Goal: Task Accomplishment & Management: Complete application form

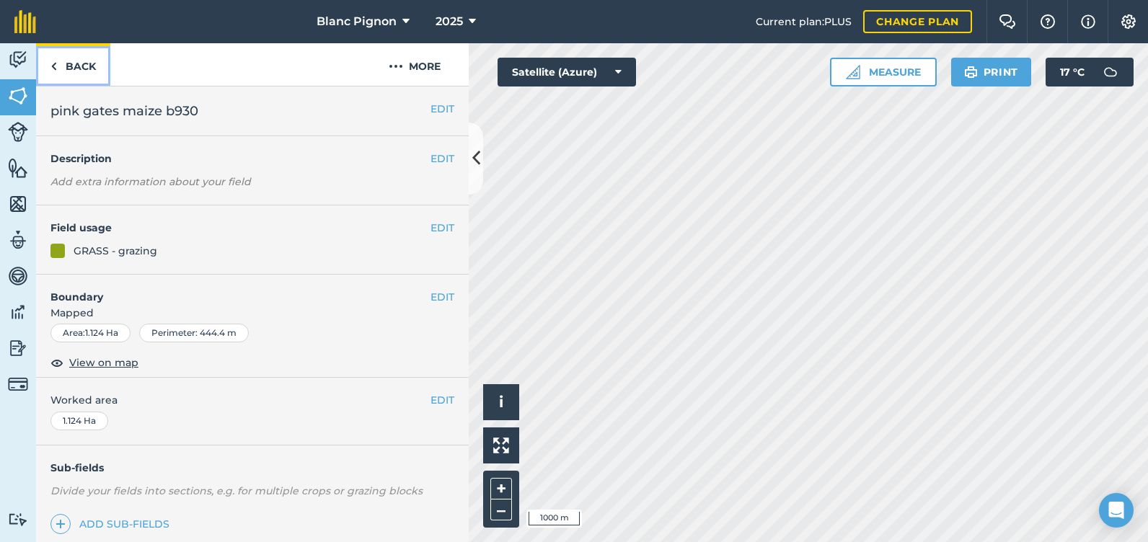
click at [52, 66] on img at bounding box center [53, 66] width 6 height 17
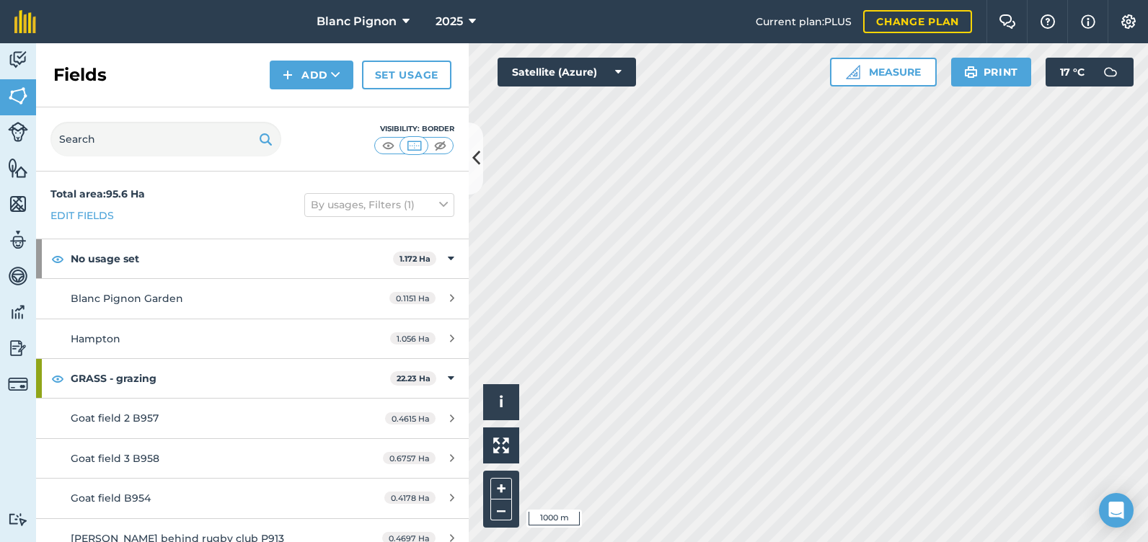
scroll to position [72, 0]
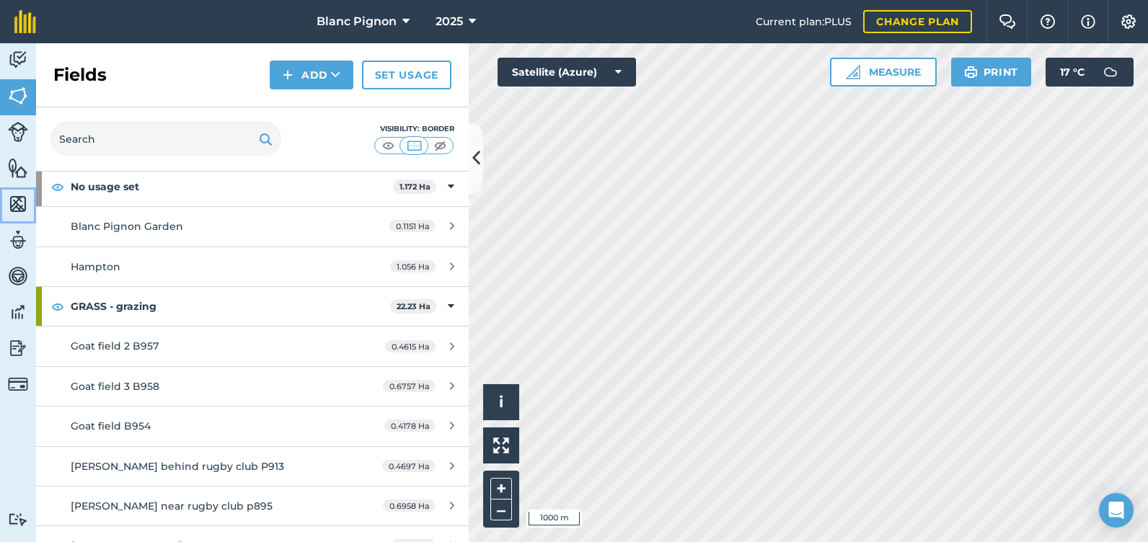
click at [15, 203] on img at bounding box center [18, 204] width 20 height 22
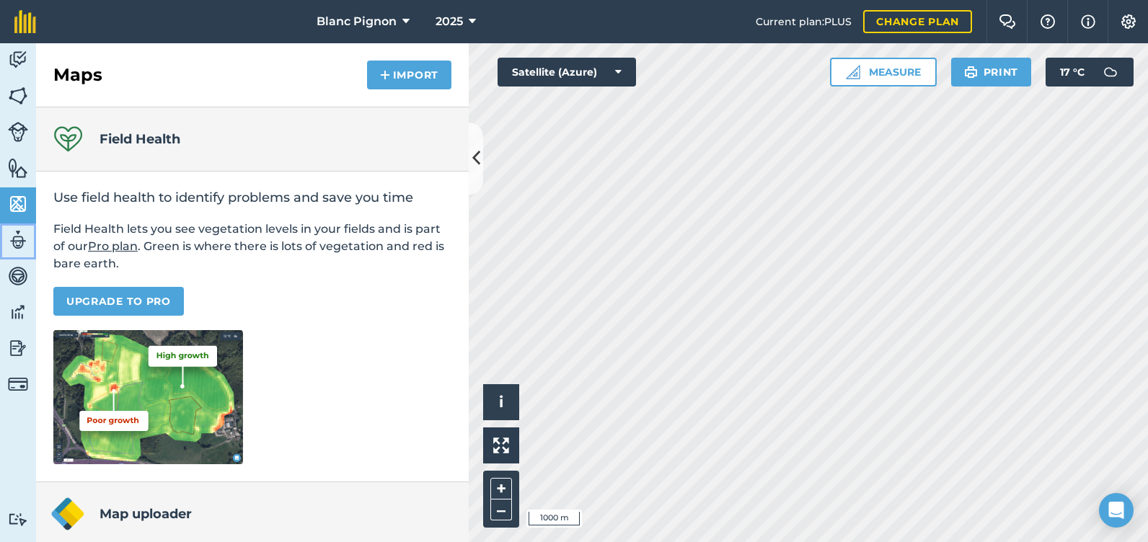
click at [9, 239] on img at bounding box center [18, 240] width 20 height 22
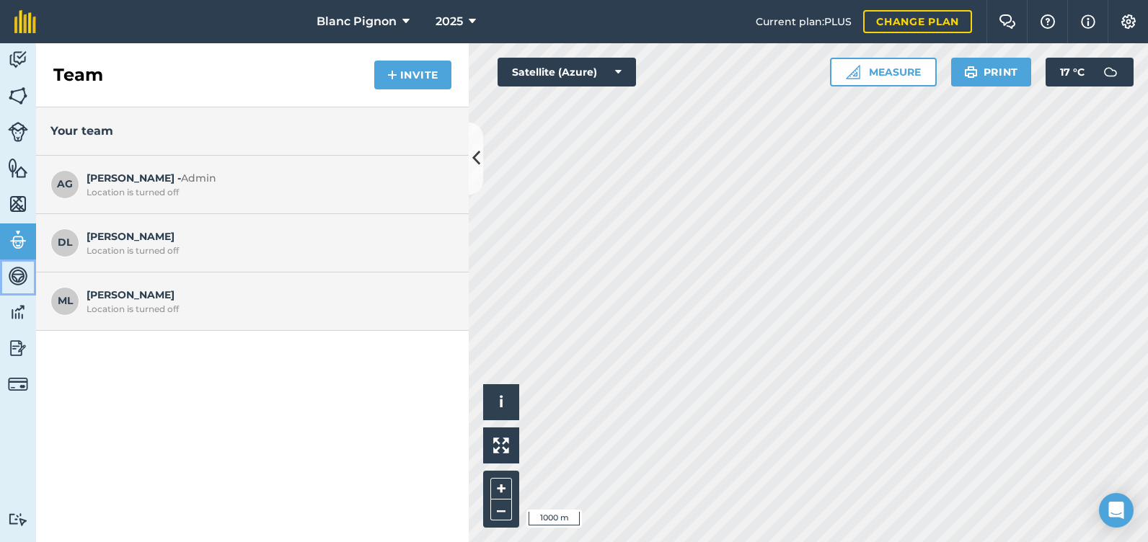
click at [20, 282] on img at bounding box center [18, 276] width 20 height 22
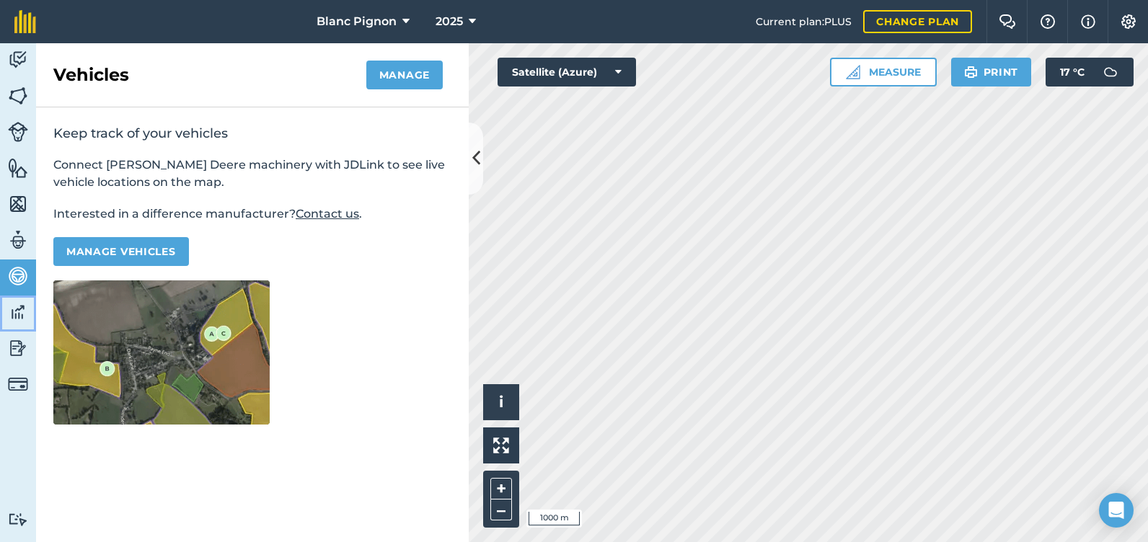
click at [17, 316] on img at bounding box center [18, 312] width 20 height 22
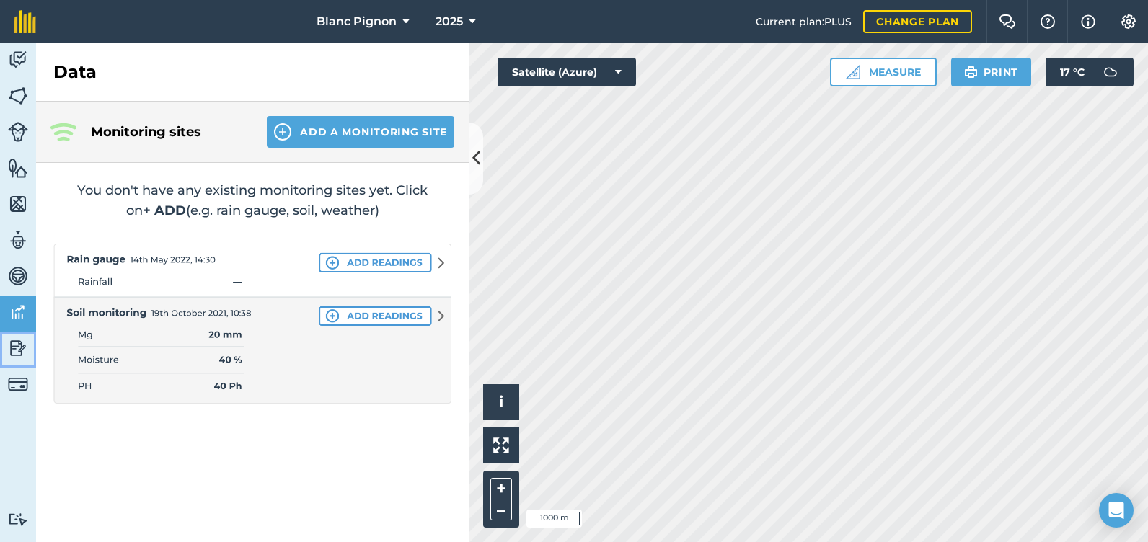
click at [19, 348] on img at bounding box center [18, 349] width 20 height 22
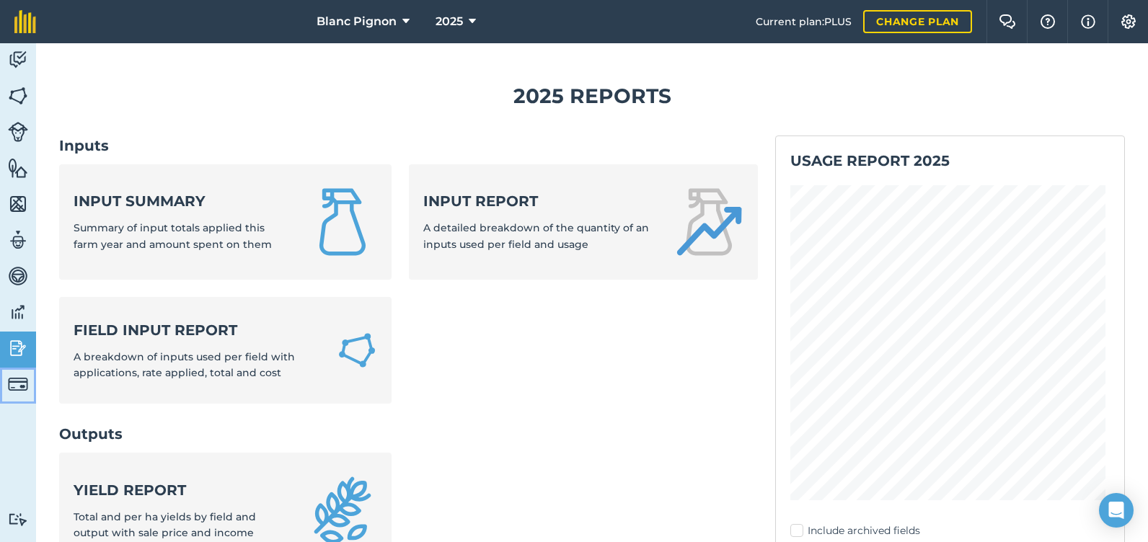
click at [14, 388] on img at bounding box center [18, 384] width 20 height 20
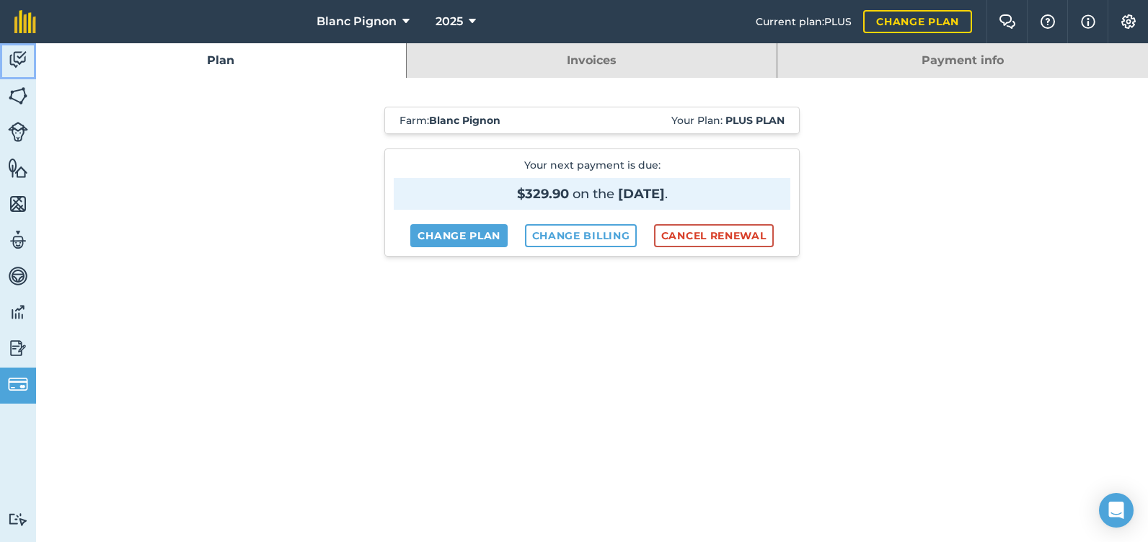
click at [20, 63] on img at bounding box center [18, 60] width 20 height 22
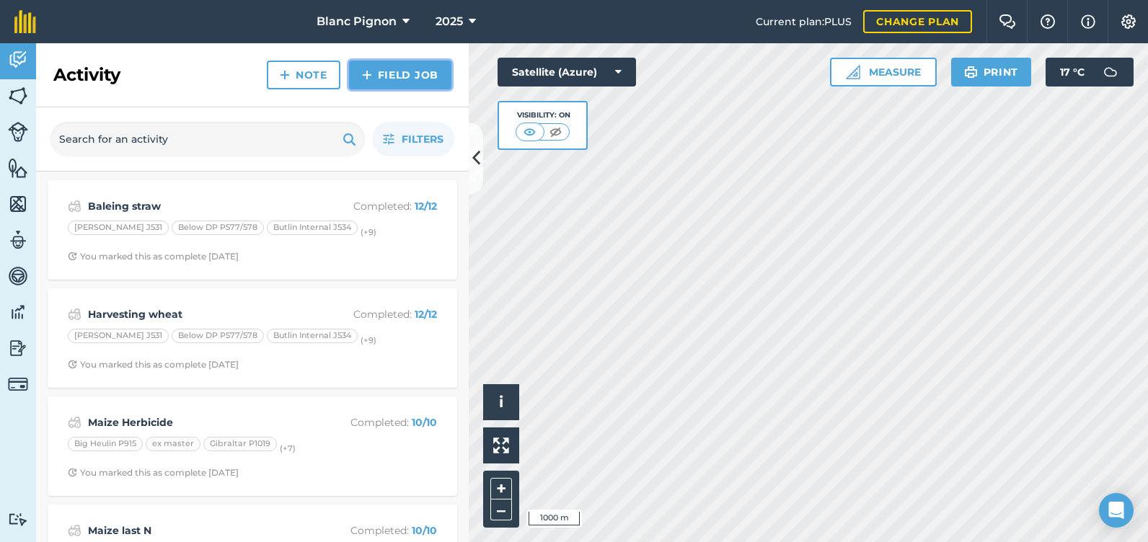
click at [394, 78] on link "Field Job" at bounding box center [400, 75] width 102 height 29
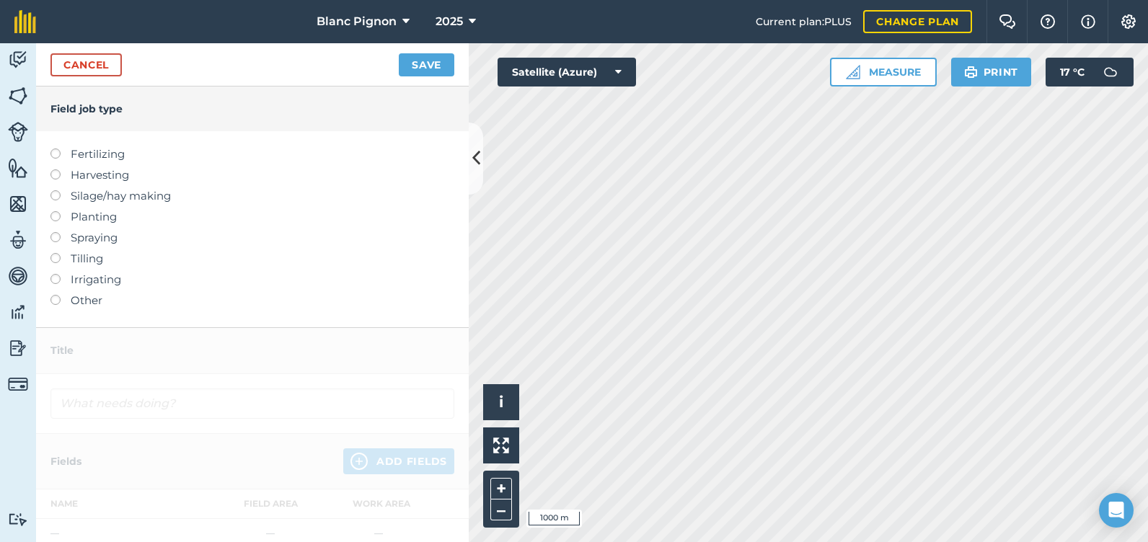
click at [56, 169] on label at bounding box center [60, 169] width 20 height 0
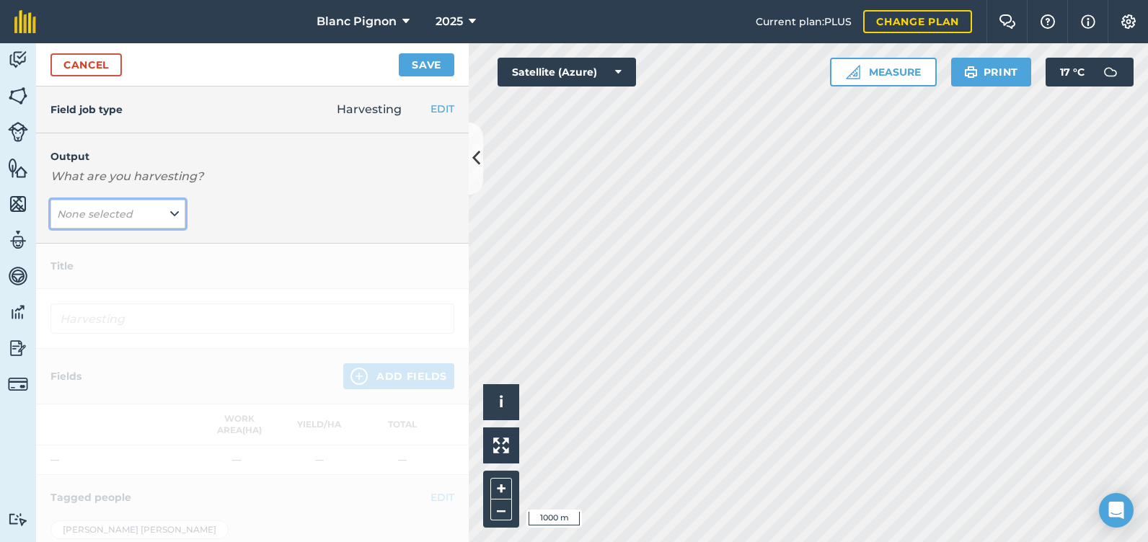
click at [170, 215] on icon at bounding box center [174, 214] width 9 height 16
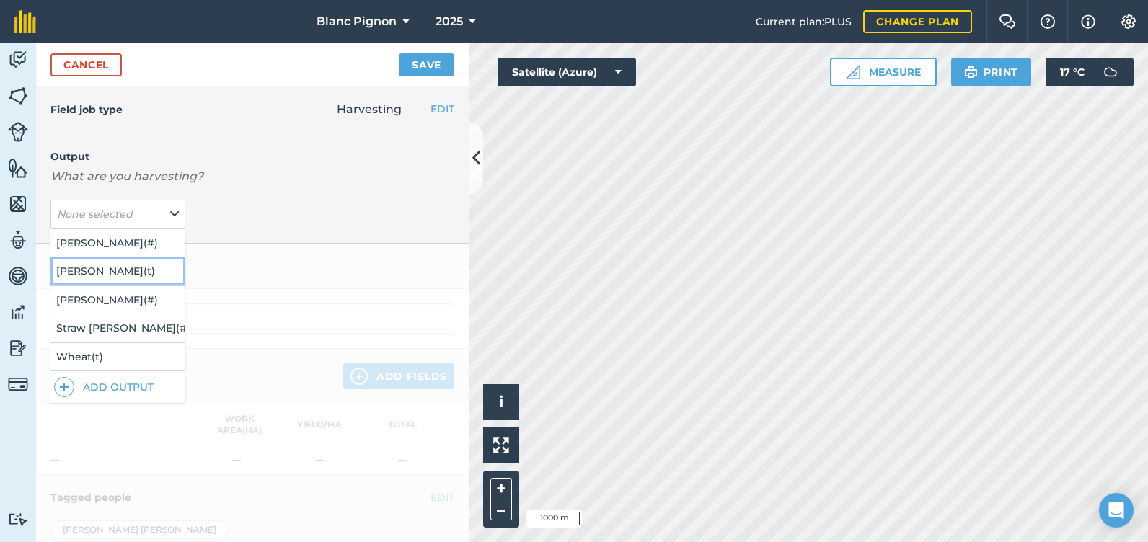
click at [123, 269] on button "[PERSON_NAME] ( t )" at bounding box center [117, 270] width 135 height 27
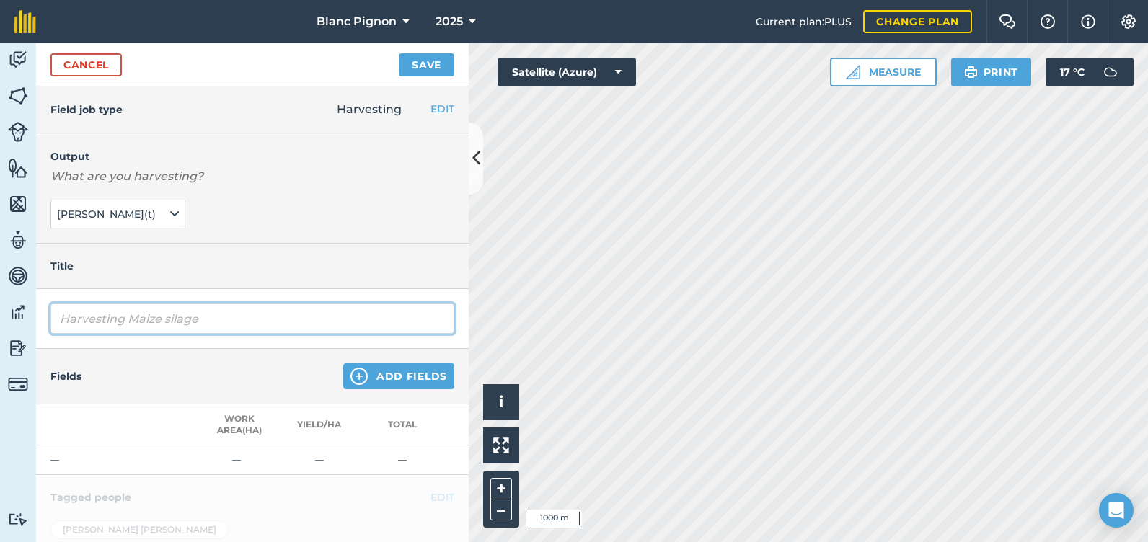
click at [204, 321] on input "Harvesting Maize silage" at bounding box center [252, 319] width 404 height 30
click at [201, 322] on input "Harvesting Maize silageBlanc Pignon Maize" at bounding box center [252, 319] width 404 height 30
drag, startPoint x: 187, startPoint y: 309, endPoint x: 196, endPoint y: 321, distance: 15.4
click at [187, 309] on input "Blanc Pignon Maize" at bounding box center [252, 319] width 404 height 30
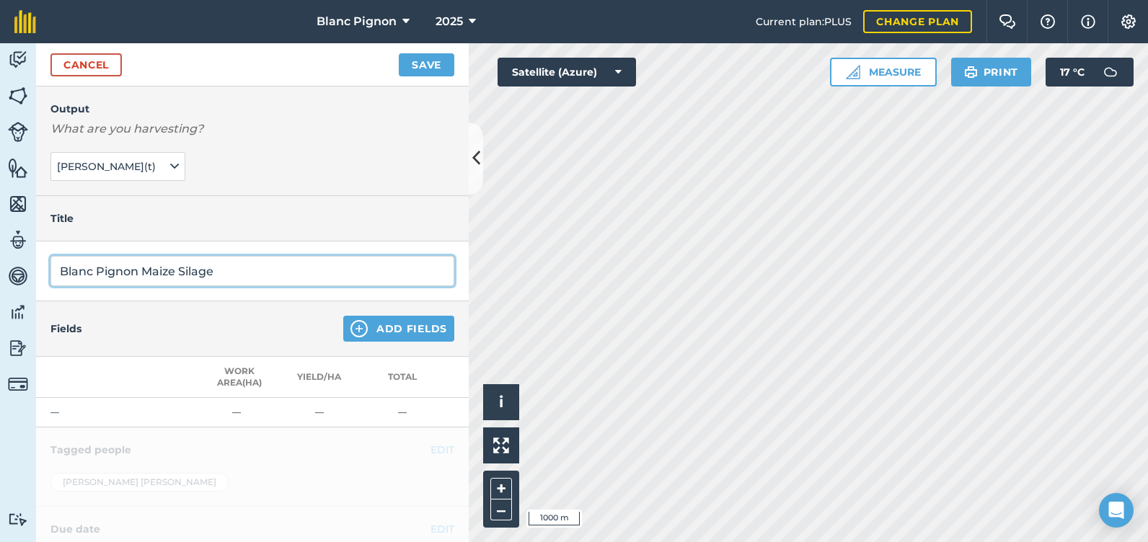
scroll to position [72, 0]
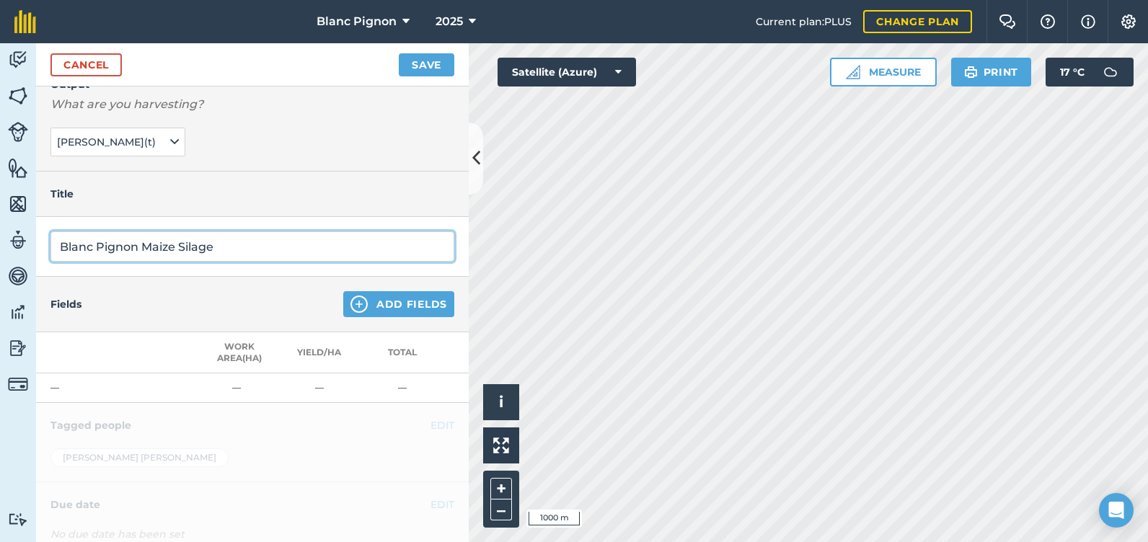
type input "Blanc Pignon Maize Silage"
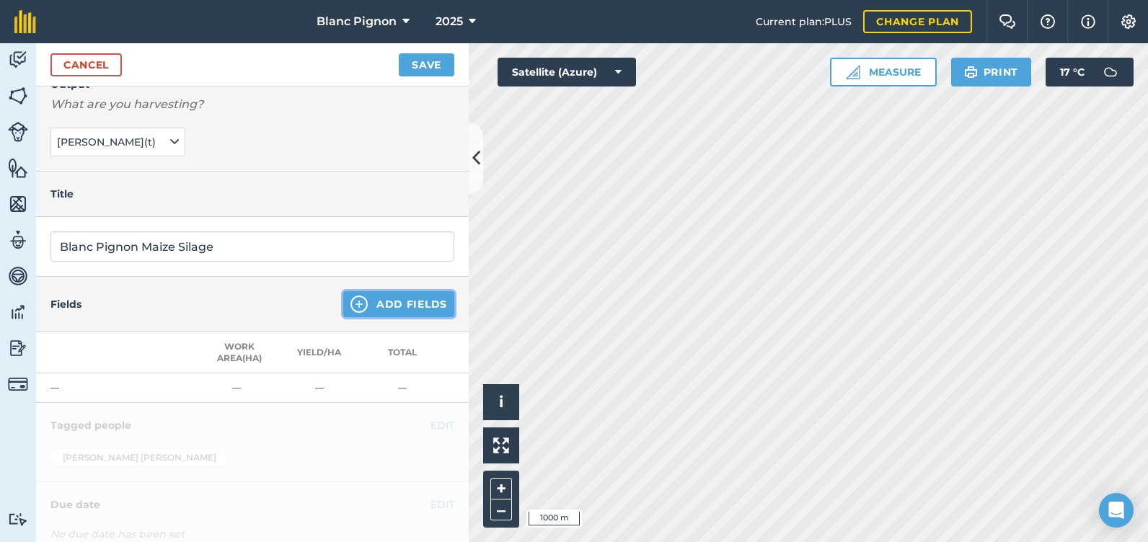
click at [392, 297] on button "Add Fields" at bounding box center [398, 304] width 111 height 26
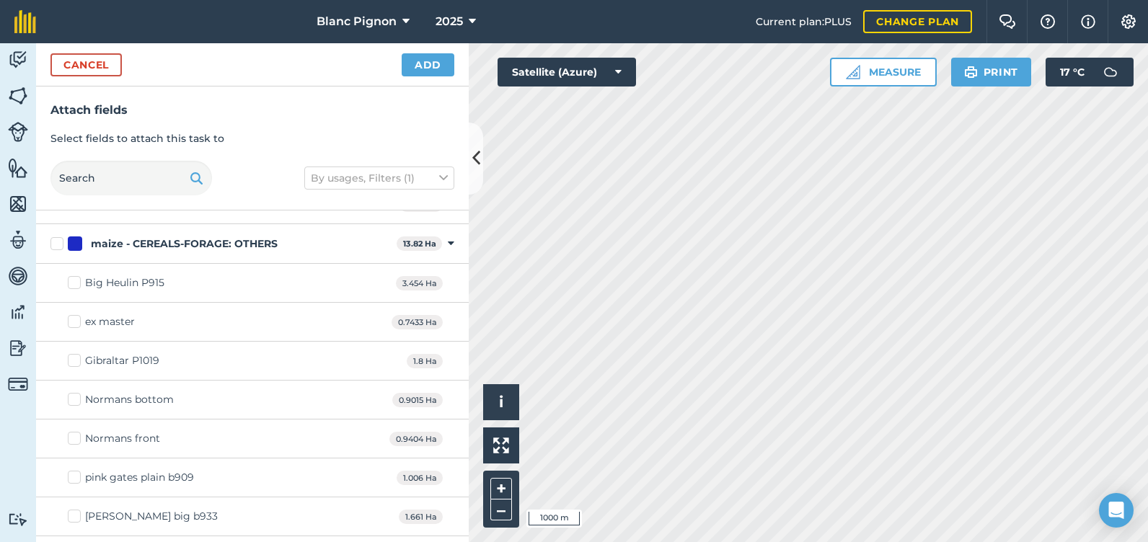
scroll to position [1947, 0]
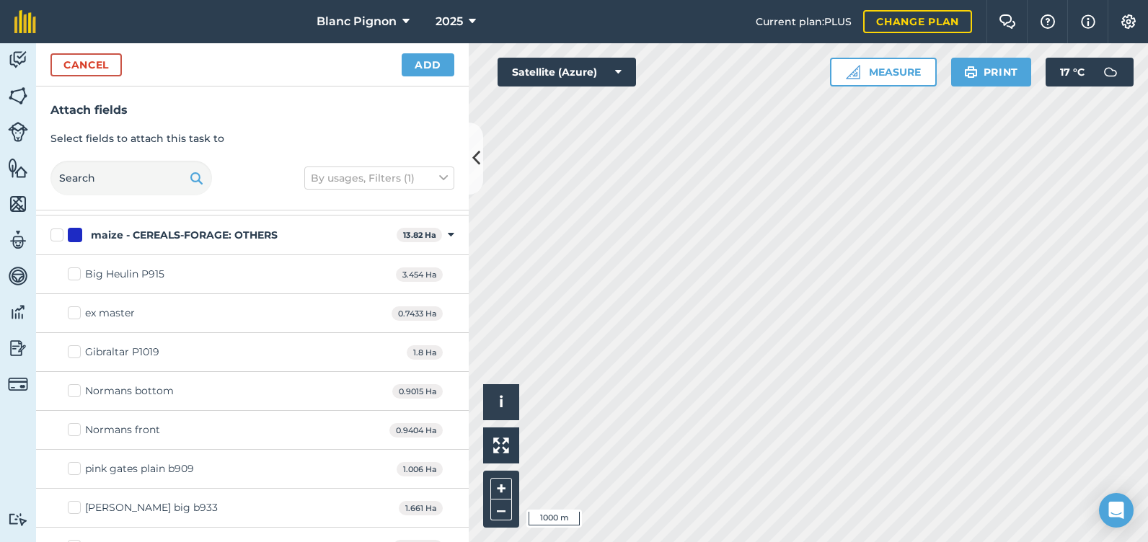
click at [54, 235] on label "maize - CEREALS-FORAGE: OTHERS" at bounding box center [220, 235] width 340 height 15
click at [54, 235] on input "maize - CEREALS-FORAGE: OTHERS" at bounding box center [54, 232] width 9 height 9
checkbox input "true"
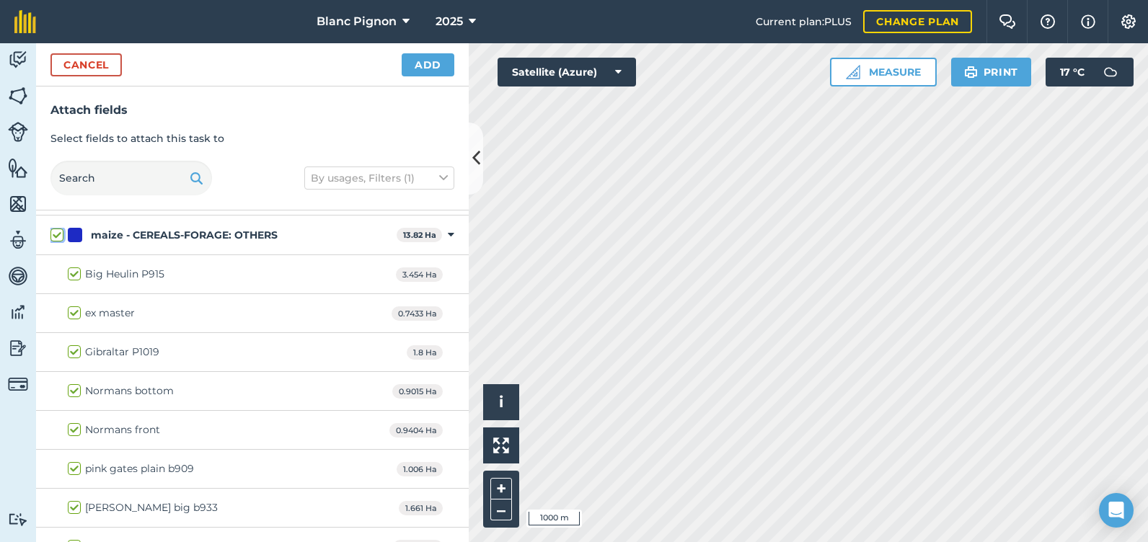
checkbox input "true"
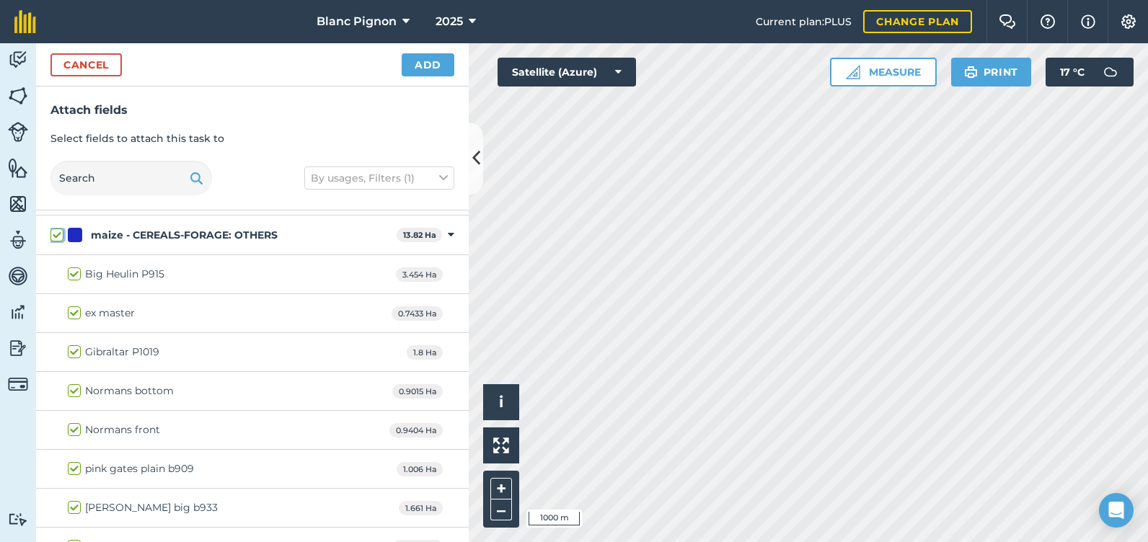
checkbox input "true"
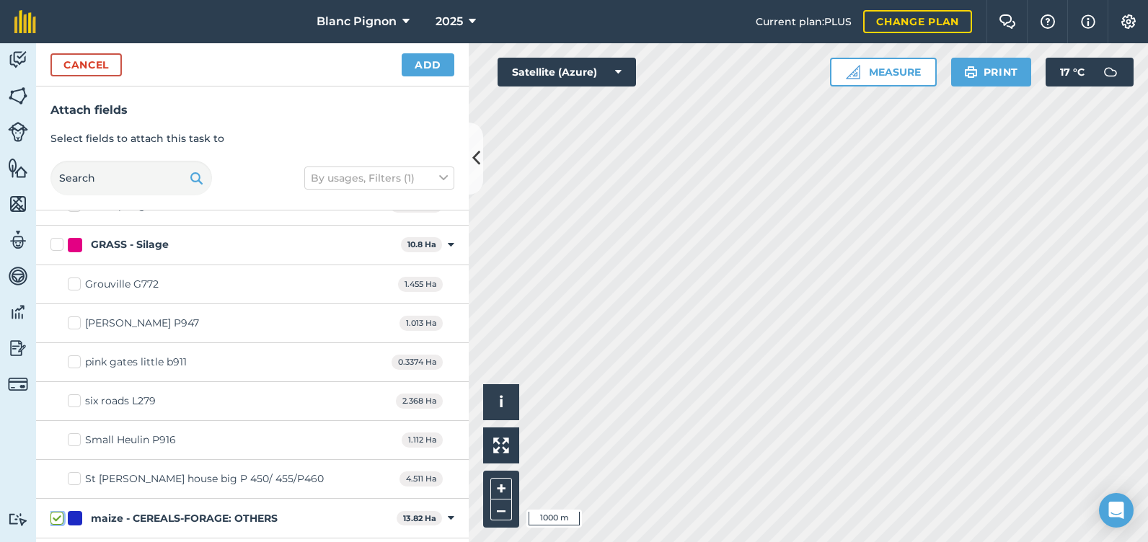
scroll to position [1659, 0]
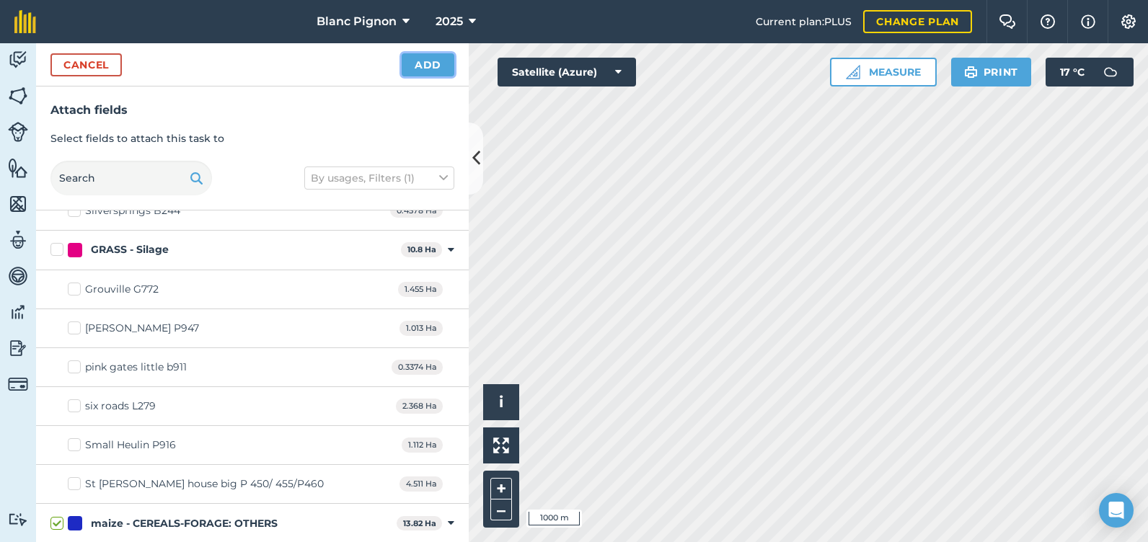
click at [422, 66] on button "Add" at bounding box center [428, 64] width 53 height 23
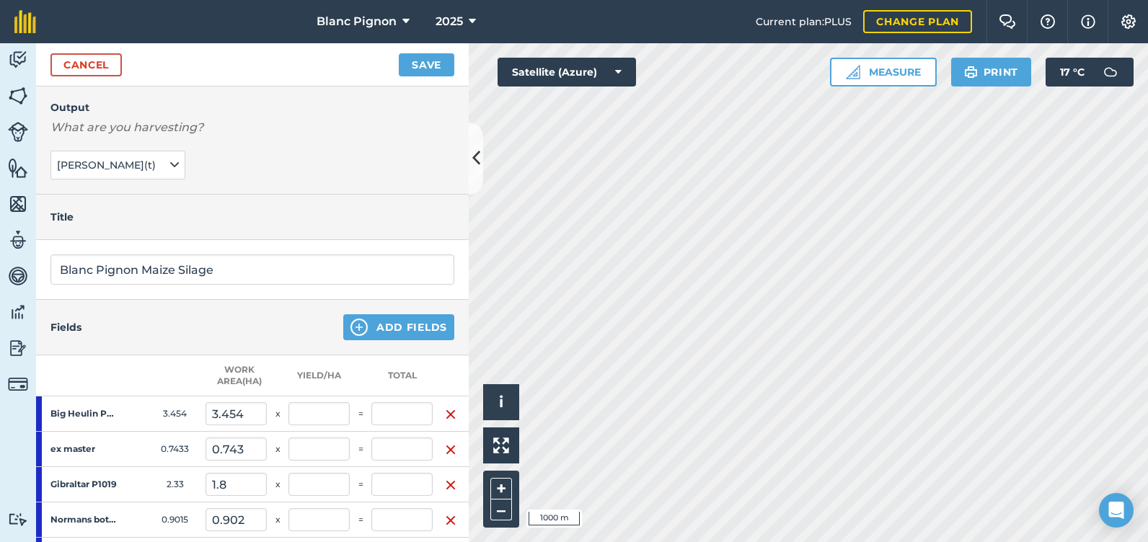
scroll to position [0, 0]
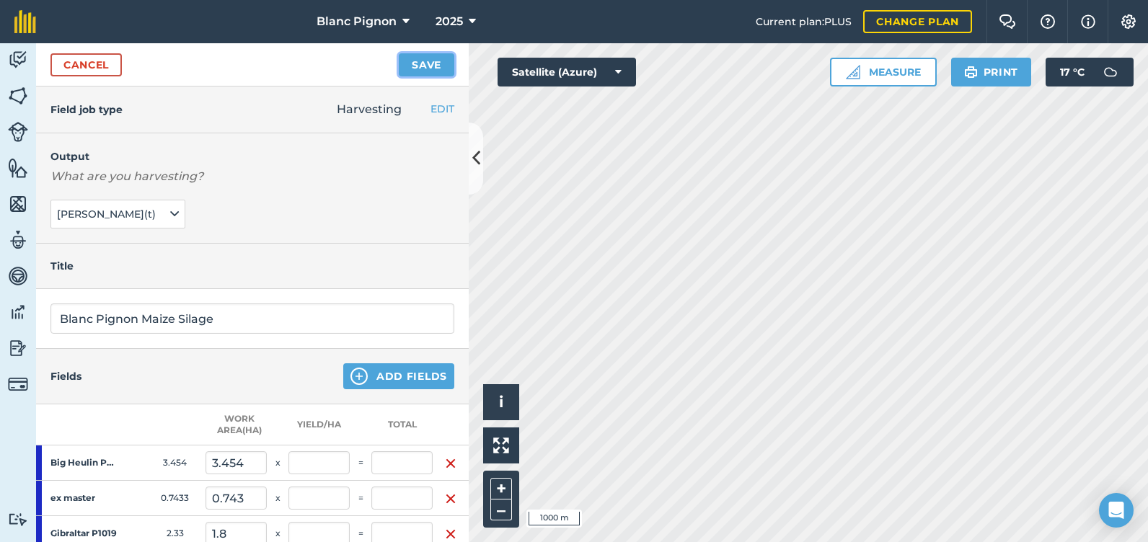
click at [423, 66] on button "Save" at bounding box center [427, 64] width 56 height 23
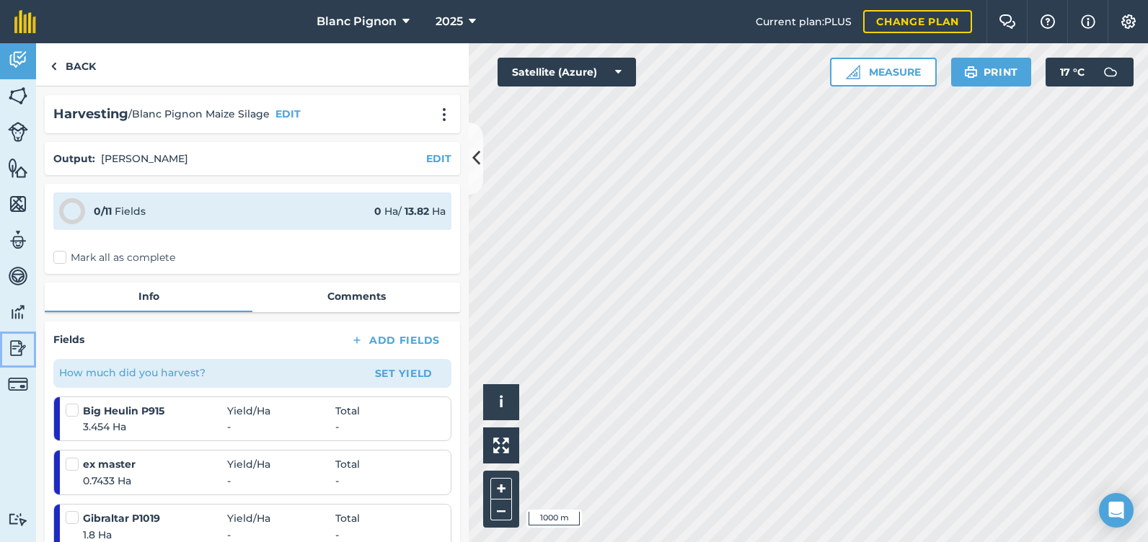
click at [14, 347] on img at bounding box center [18, 349] width 20 height 22
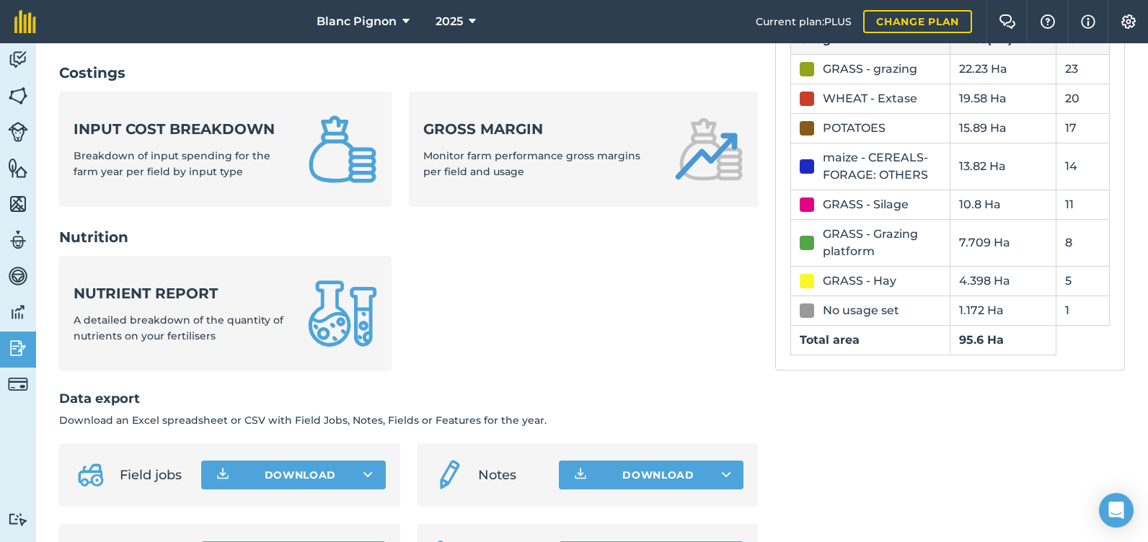
scroll to position [594, 0]
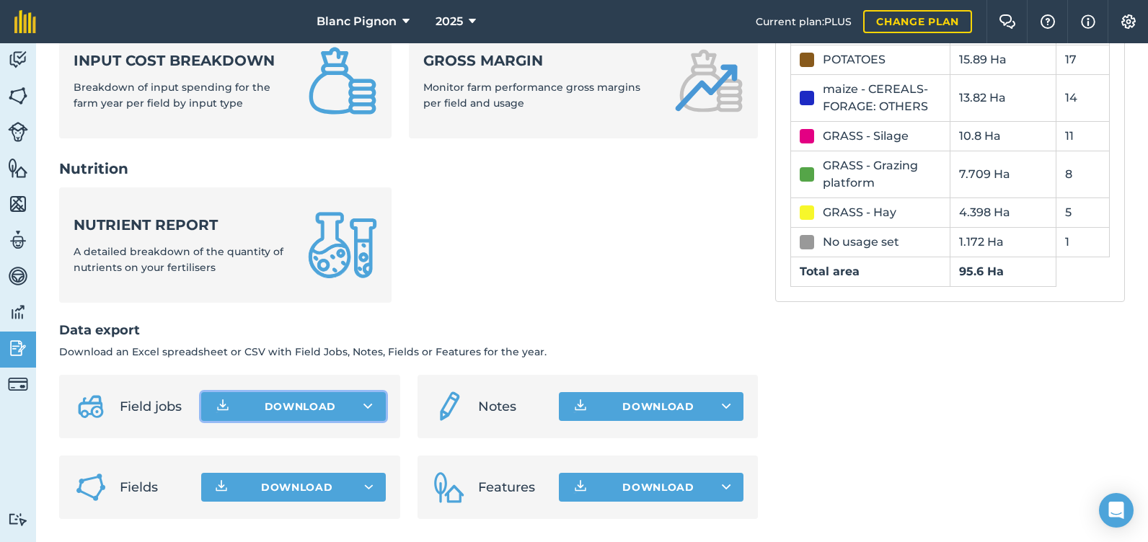
click at [273, 407] on button "Download" at bounding box center [293, 406] width 185 height 29
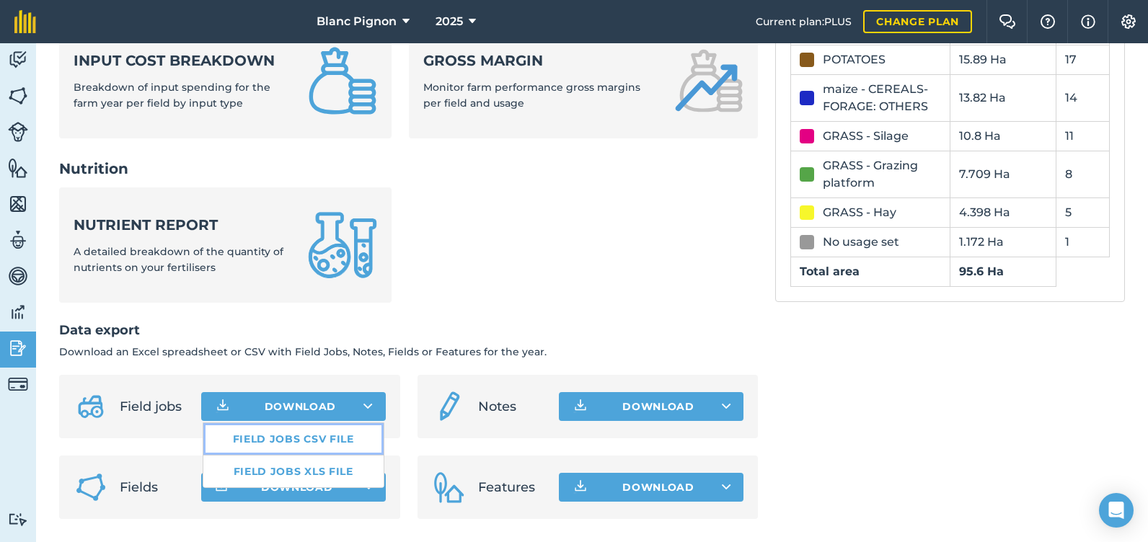
click at [294, 441] on link "Field jobs CSV file" at bounding box center [293, 439] width 180 height 32
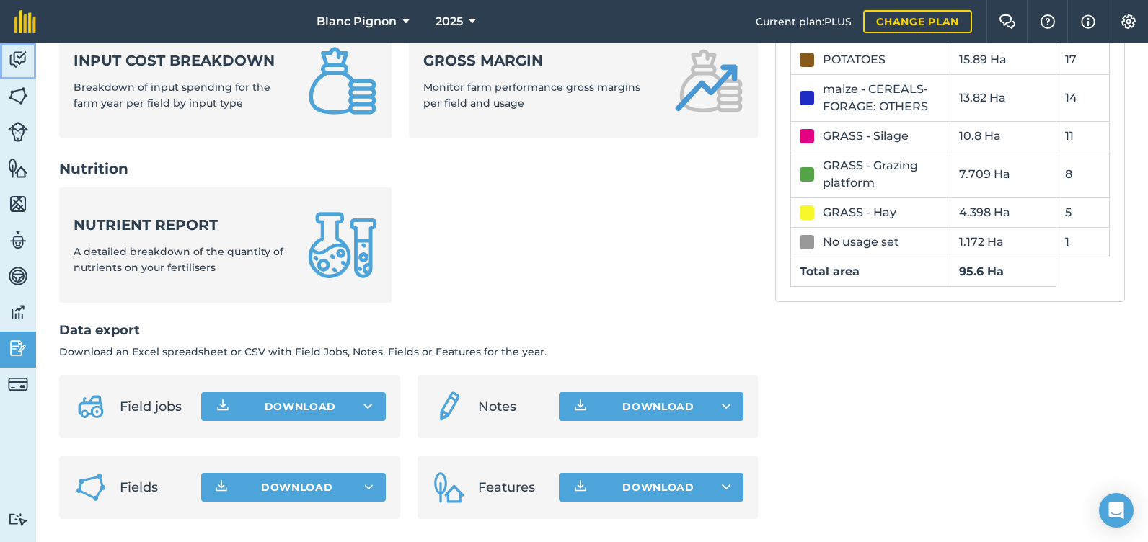
click at [16, 56] on img at bounding box center [18, 60] width 20 height 22
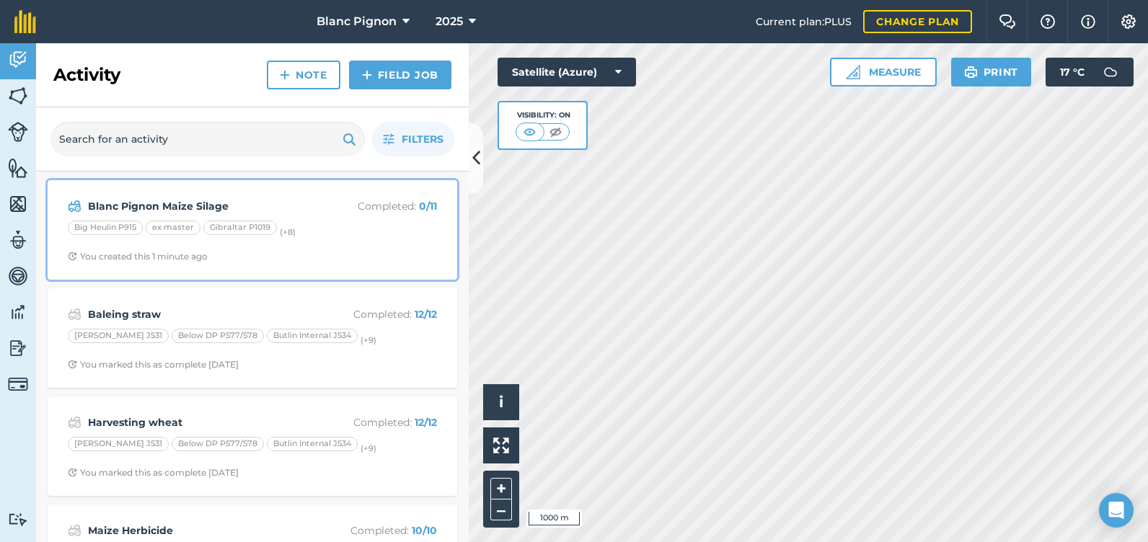
click at [367, 234] on div "Big Heulin P915 ex master Gibraltar P1019 (+ 8 )" at bounding box center [252, 230] width 369 height 19
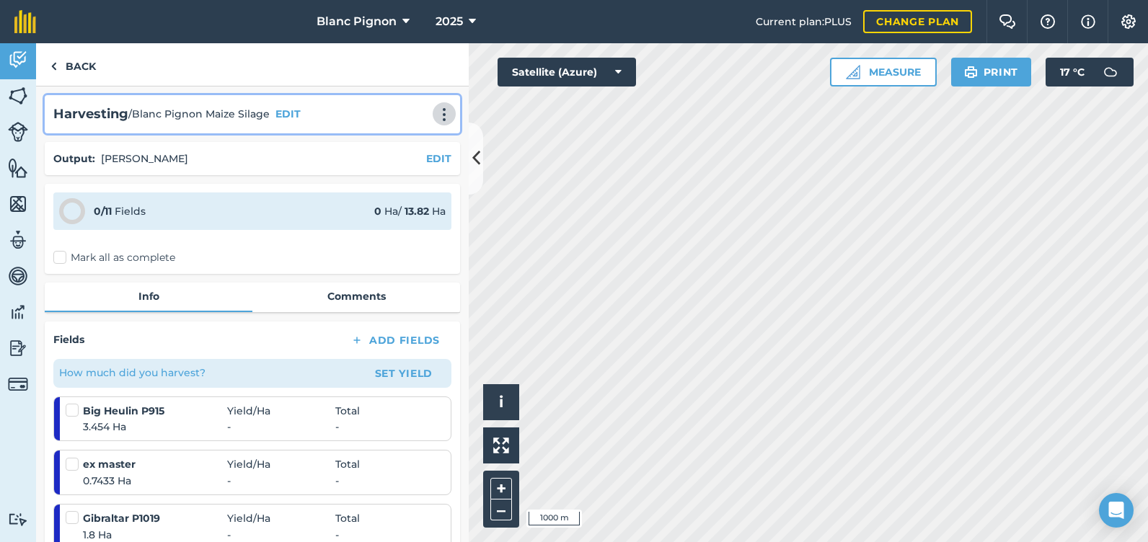
click at [436, 116] on img at bounding box center [444, 114] width 17 height 14
click at [394, 144] on link "Print" at bounding box center [414, 145] width 92 height 29
